Goal: Task Accomplishment & Management: Manage account settings

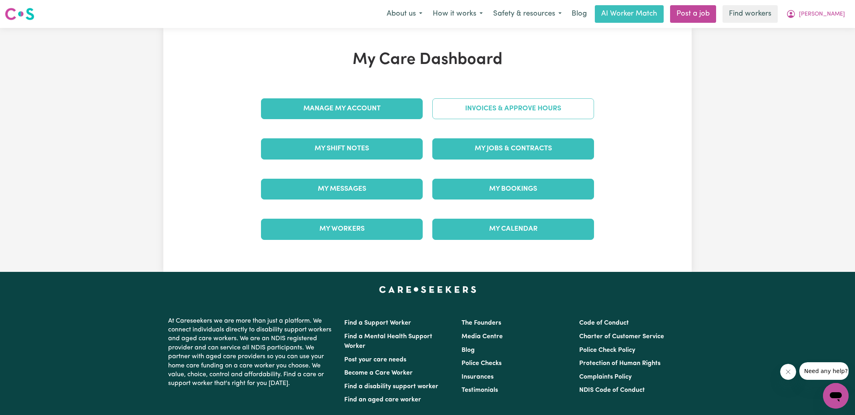
click at [452, 113] on div "Invoices & Approve Hours" at bounding box center [512, 109] width 171 height 40
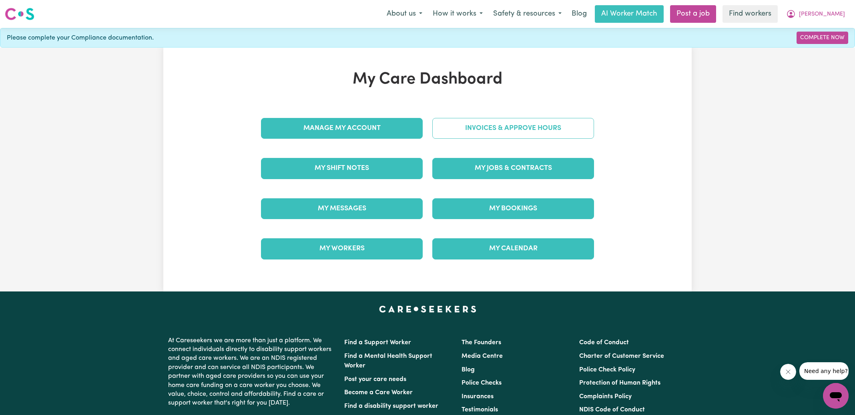
click at [482, 126] on link "Invoices & Approve Hours" at bounding box center [513, 128] width 162 height 21
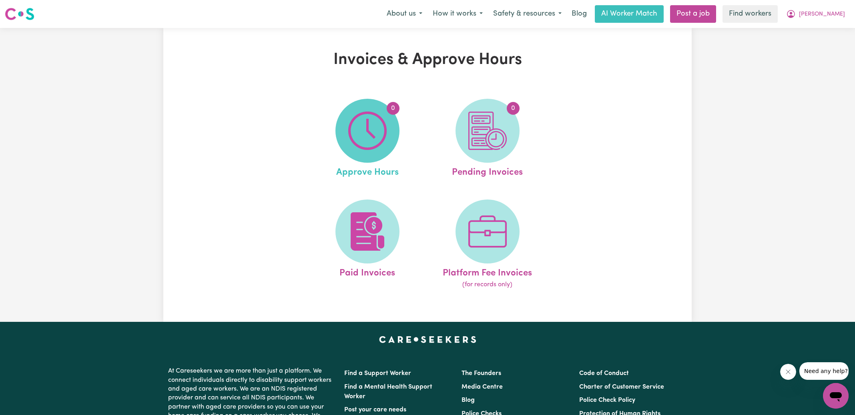
click at [386, 130] on img at bounding box center [367, 131] width 38 height 38
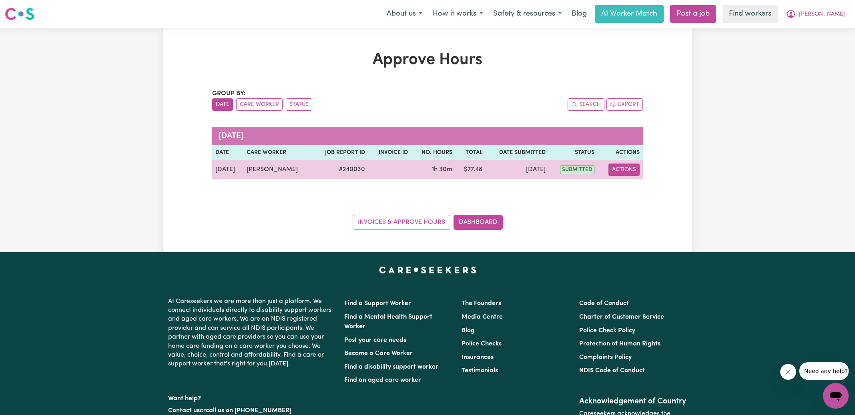
click at [618, 171] on button "Actions" at bounding box center [623, 170] width 31 height 12
click at [635, 191] on link "View Job Report" at bounding box center [643, 188] width 68 height 16
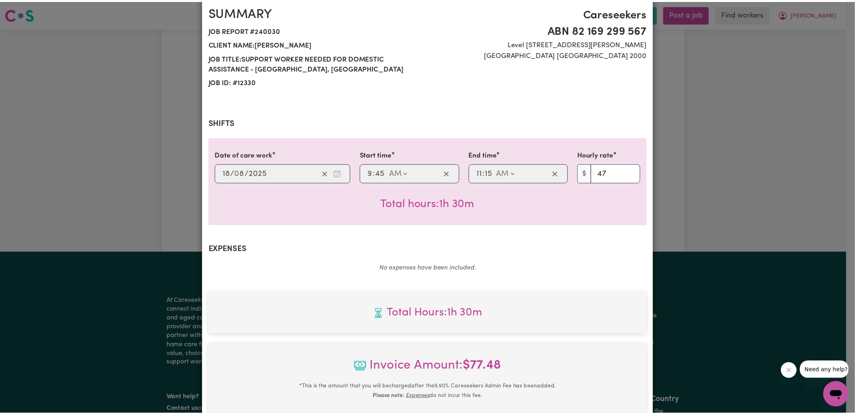
scroll to position [211, 0]
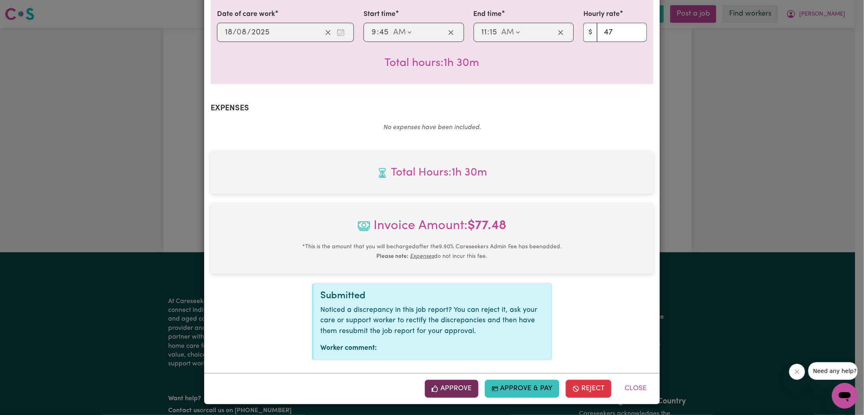
click at [460, 387] on button "Approve" at bounding box center [452, 389] width 54 height 18
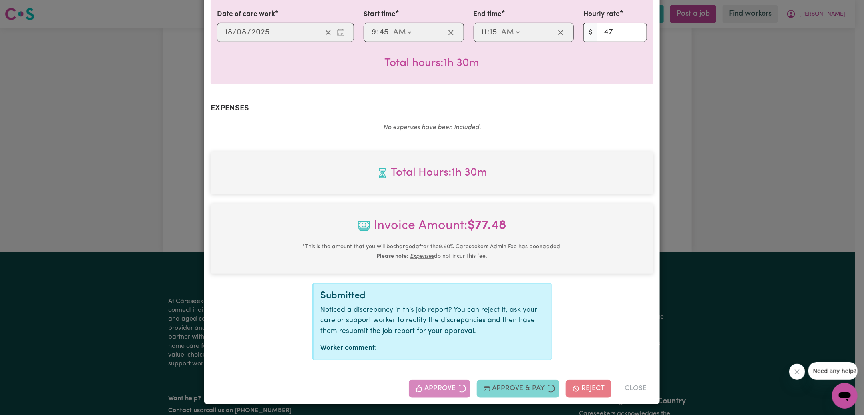
click at [688, 211] on div "Job Report # 240030 - [PERSON_NAME] Summary Job report # 240030 Client name: [P…" at bounding box center [432, 207] width 864 height 415
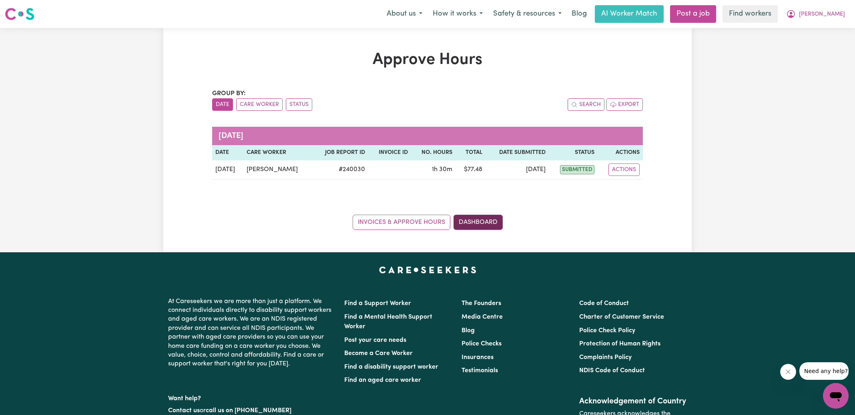
click at [486, 226] on link "Dashboard" at bounding box center [478, 222] width 49 height 15
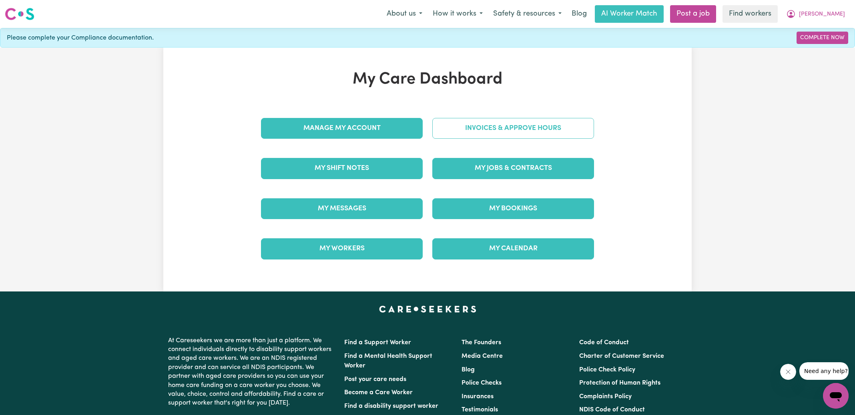
click at [476, 135] on link "Invoices & Approve Hours" at bounding box center [513, 128] width 162 height 21
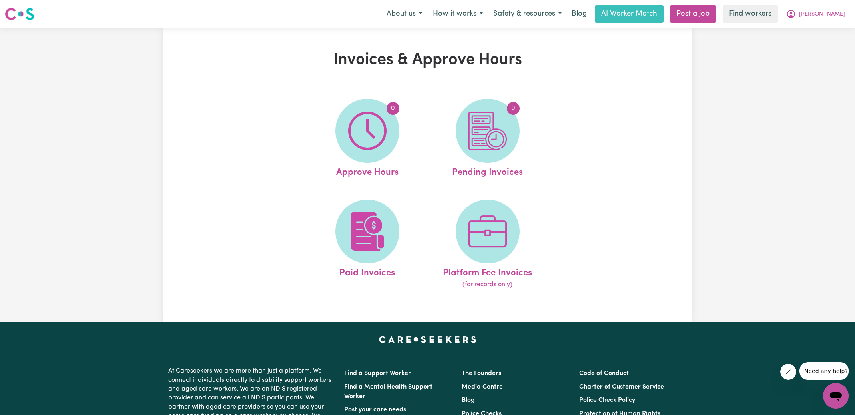
click at [476, 135] on img at bounding box center [487, 131] width 38 height 38
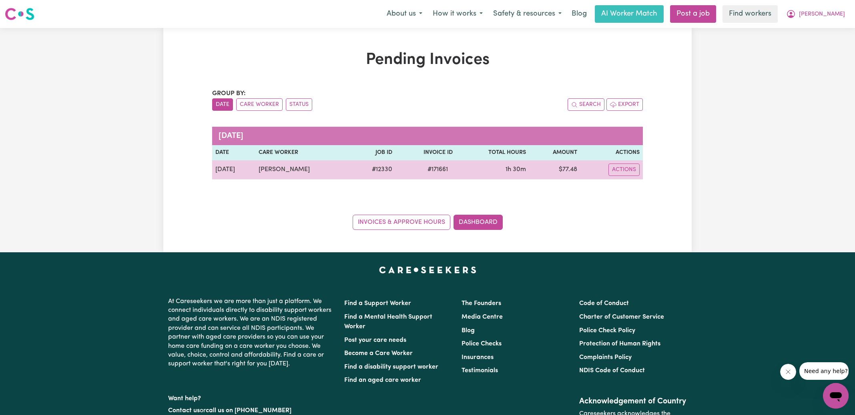
click at [443, 167] on span "# 171661" at bounding box center [438, 170] width 30 height 10
click at [442, 167] on span "# 171661" at bounding box center [438, 170] width 30 height 10
copy span "171661"
click at [571, 172] on td "$ 77.48" at bounding box center [554, 170] width 51 height 19
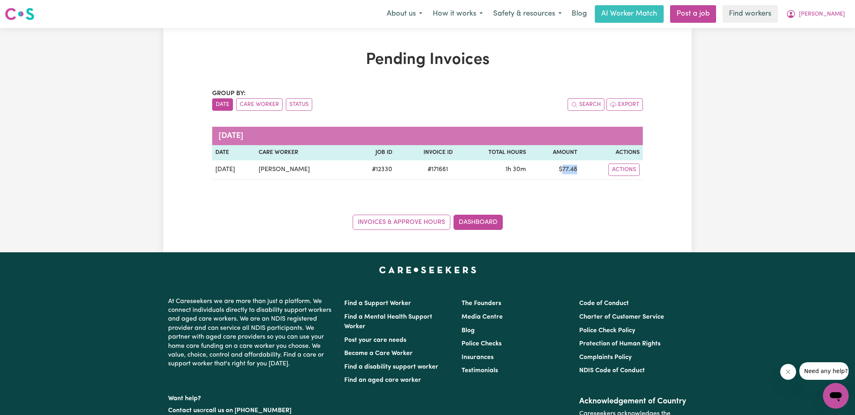
copy td "77.48"
click at [792, 12] on icon "My Account" at bounding box center [791, 13] width 2 height 3
click at [808, 44] on link "Logout" at bounding box center [818, 45] width 63 height 15
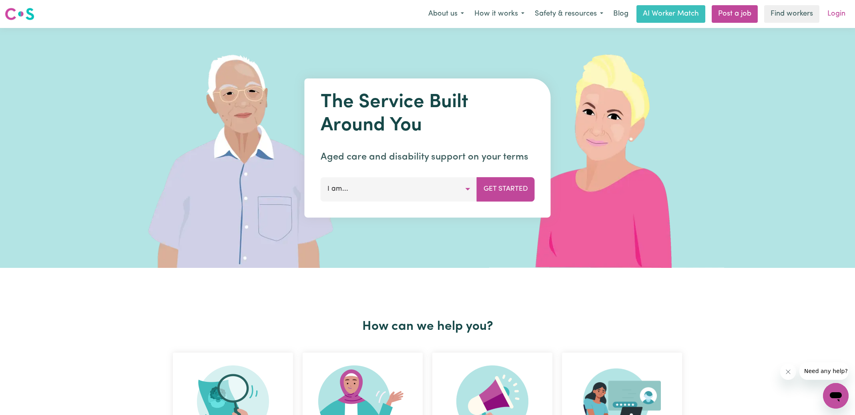
click at [832, 16] on link "Login" at bounding box center [837, 14] width 28 height 18
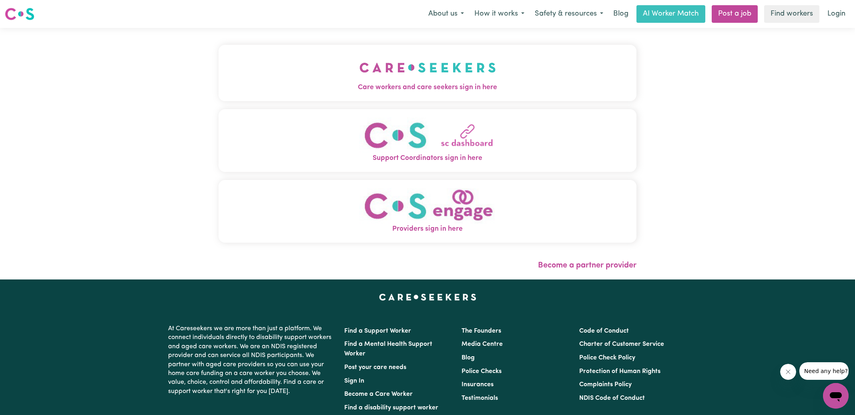
click at [358, 96] on button "Care workers and care seekers sign in here" at bounding box center [428, 73] width 418 height 56
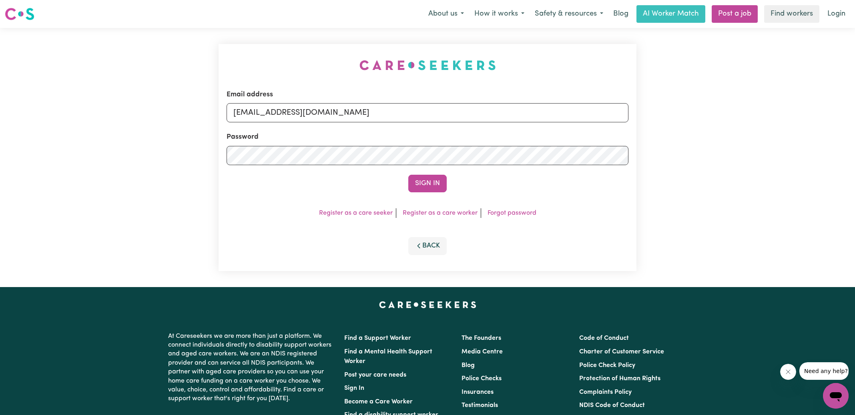
drag, startPoint x: 351, startPoint y: 75, endPoint x: 334, endPoint y: 114, distance: 42.3
click at [350, 75] on div "Email address [EMAIL_ADDRESS][DOMAIN_NAME] Password Sign In Register as a care …" at bounding box center [428, 157] width 418 height 227
drag, startPoint x: 284, startPoint y: 113, endPoint x: 801, endPoint y: 134, distance: 517.6
click at [797, 134] on div "Email address [EMAIL_ADDRESS][DOMAIN_NAME] Password Sign In Register as a care …" at bounding box center [427, 157] width 855 height 259
type input "[EMAIL_ADDRESS][DOMAIN_NAME]"
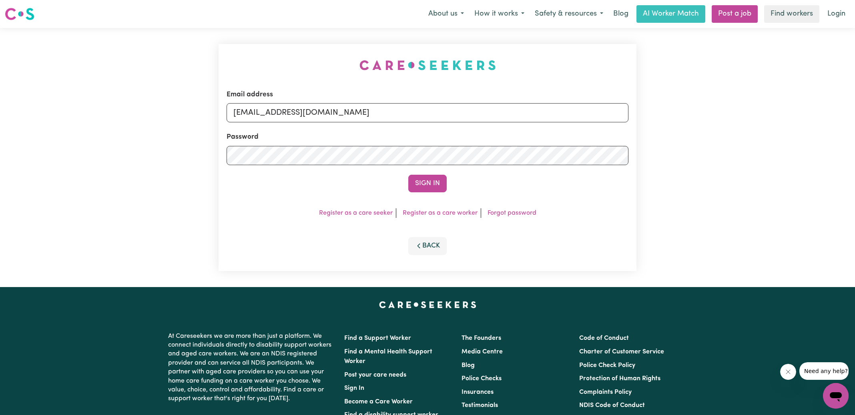
click at [408, 175] on button "Sign In" at bounding box center [427, 184] width 38 height 18
